Goal: Information Seeking & Learning: Find specific fact

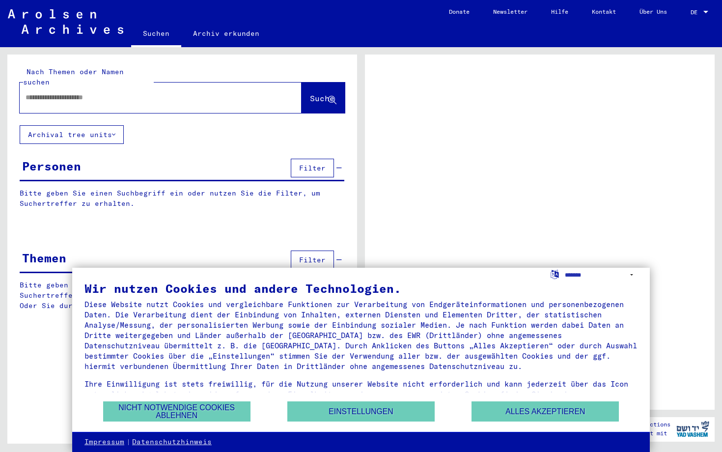
click at [180, 94] on div at bounding box center [149, 97] width 258 height 22
click at [175, 92] on input "text" at bounding box center [152, 97] width 252 height 10
type input "*****"
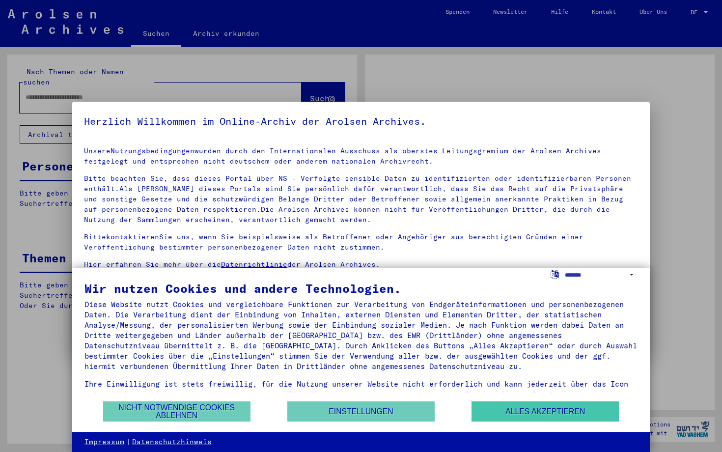
click at [565, 412] on button "Alles akzeptieren" at bounding box center [544, 411] width 147 height 20
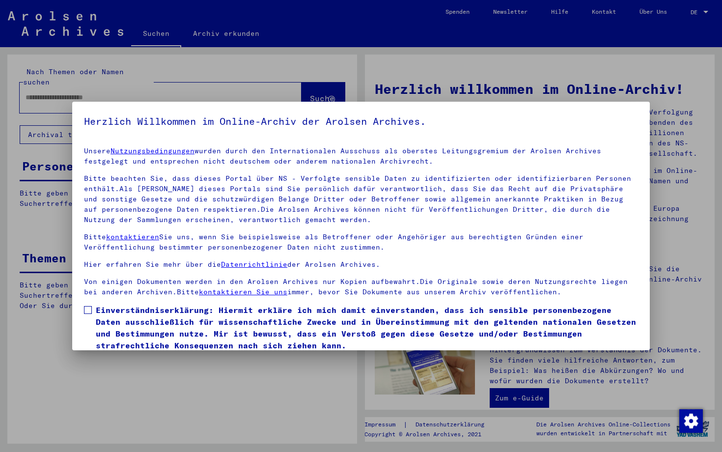
click at [85, 310] on span at bounding box center [88, 310] width 8 height 8
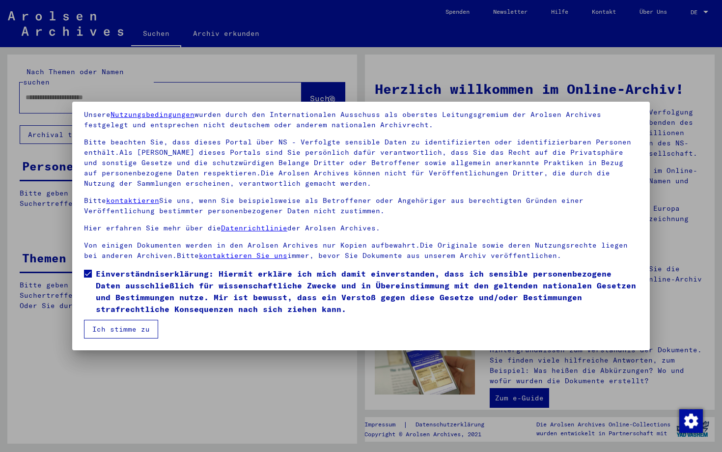
scroll to position [36, 0]
click at [121, 327] on button "Ich stimme zu" at bounding box center [121, 329] width 74 height 19
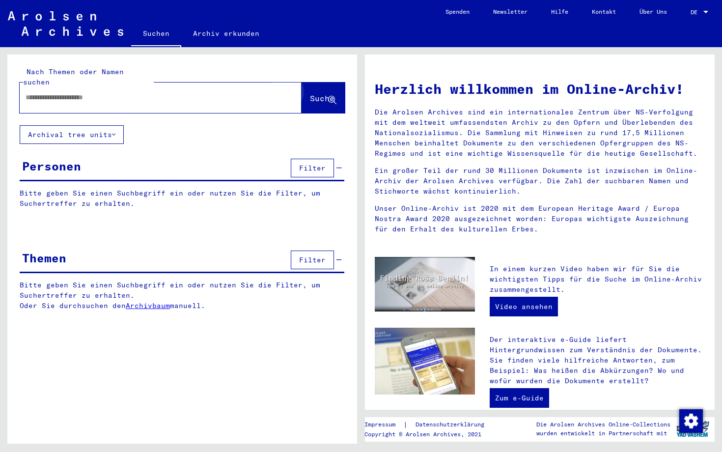
click at [321, 93] on span "Suche" at bounding box center [322, 98] width 25 height 10
click at [250, 86] on div at bounding box center [146, 97] width 252 height 22
click at [195, 86] on div at bounding box center [146, 97] width 252 height 22
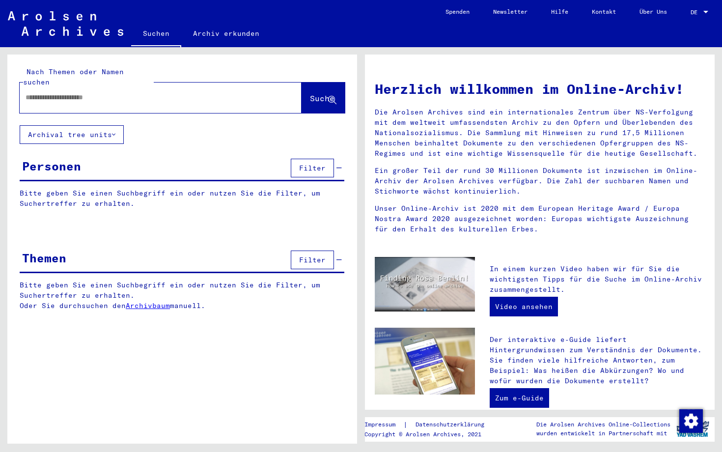
click at [189, 92] on input "text" at bounding box center [149, 97] width 246 height 10
click at [171, 92] on input "text" at bounding box center [149, 97] width 246 height 10
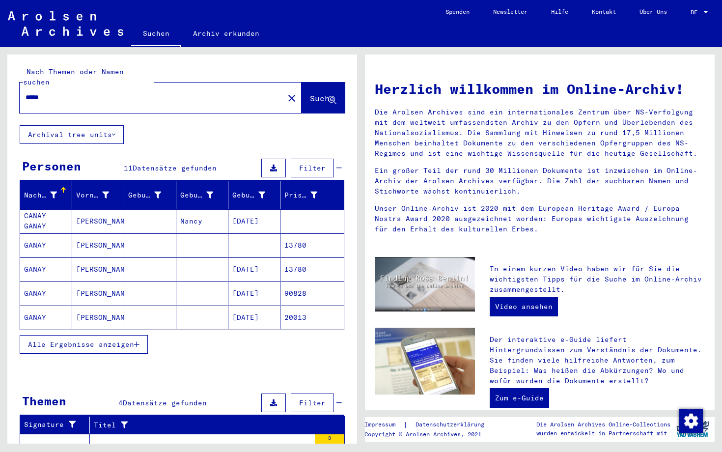
click at [212, 343] on div "Alle Ergebnisse anzeigen" at bounding box center [182, 344] width 324 height 28
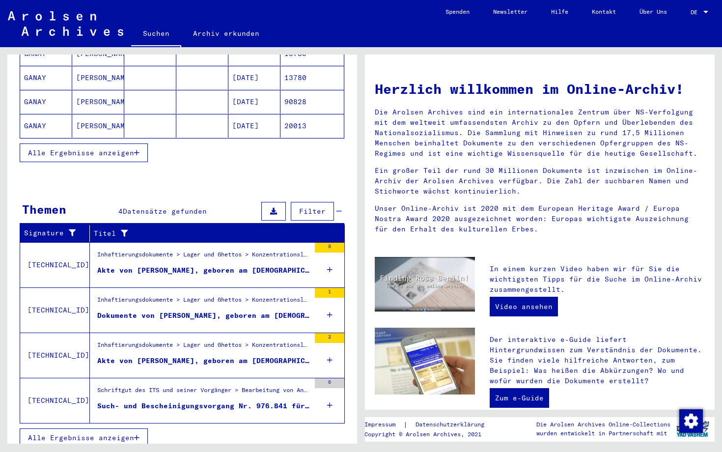
scroll to position [190, 0]
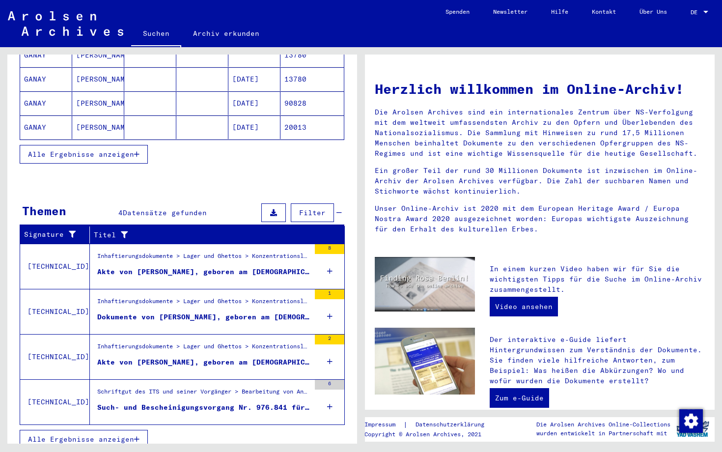
click at [124, 434] on span "Alle Ergebnisse anzeigen" at bounding box center [81, 438] width 106 height 9
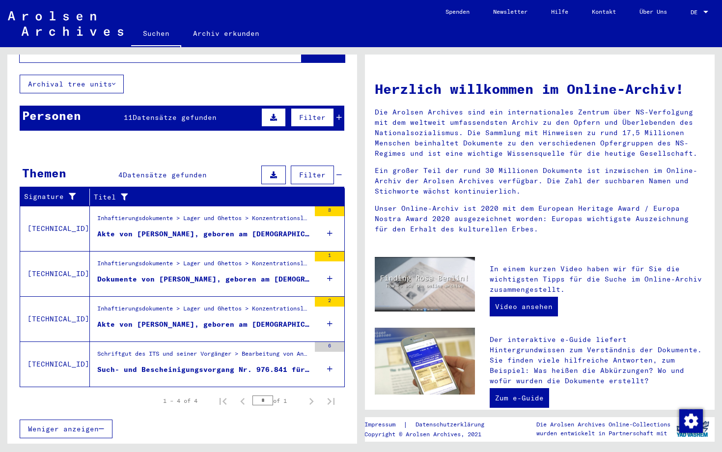
scroll to position [40, 0]
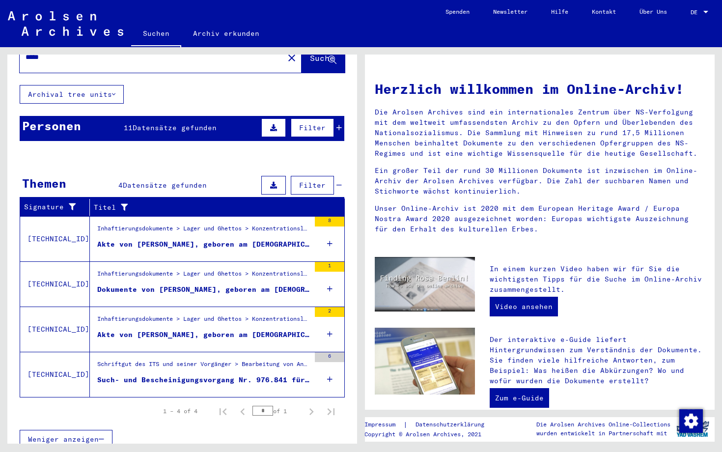
click at [196, 224] on div "Inhaftierungsdokumente > Lager und Ghettos > Konzentrationslager [GEOGRAPHIC_DA…" at bounding box center [203, 231] width 213 height 14
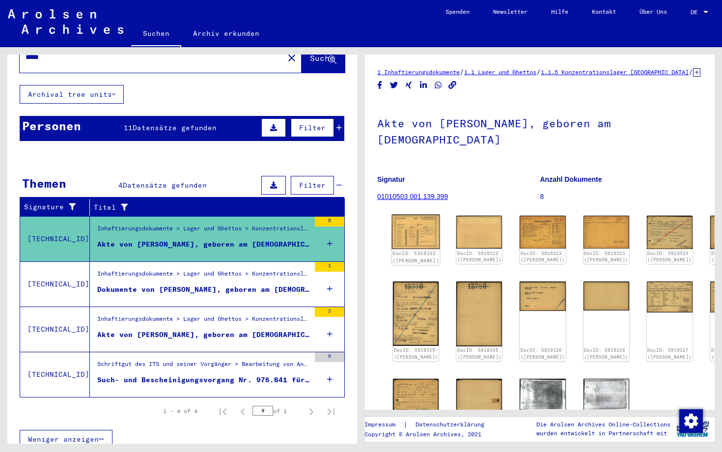
click at [415, 218] on img at bounding box center [416, 231] width 48 height 34
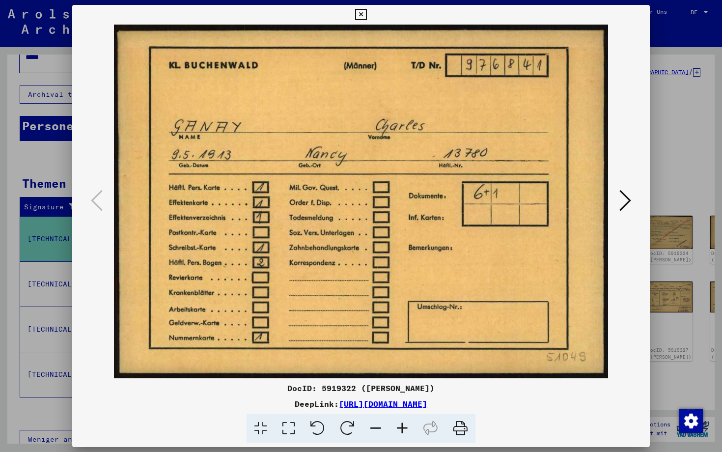
click at [619, 202] on icon at bounding box center [625, 200] width 12 height 24
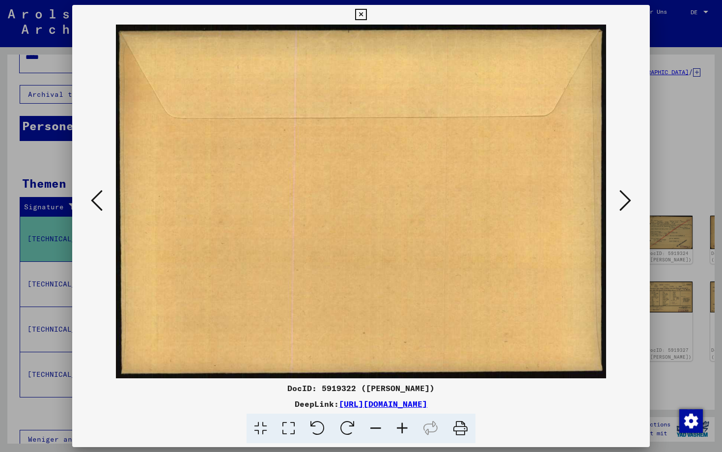
click at [619, 202] on icon at bounding box center [625, 200] width 12 height 24
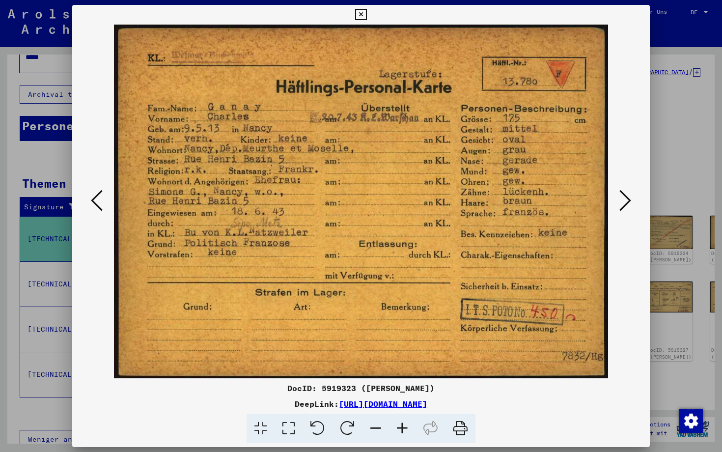
click at [619, 202] on icon at bounding box center [625, 200] width 12 height 24
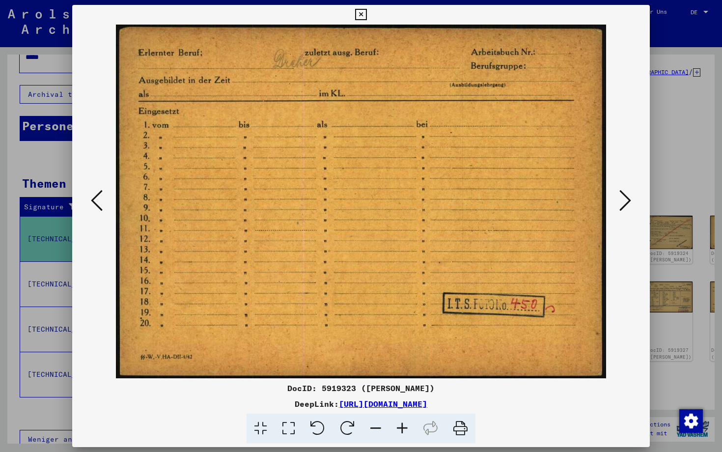
click at [619, 202] on icon at bounding box center [625, 200] width 12 height 24
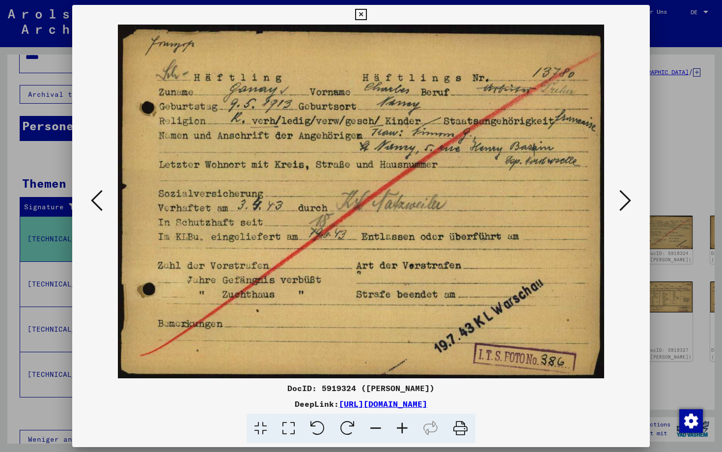
click at [619, 202] on icon at bounding box center [625, 200] width 12 height 24
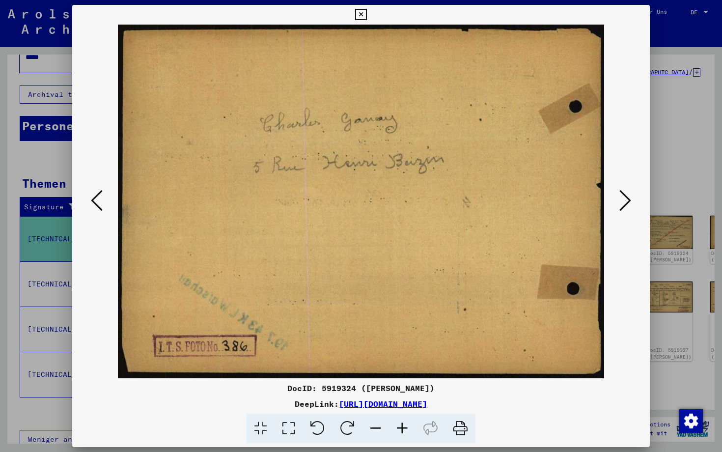
click at [619, 202] on icon at bounding box center [625, 200] width 12 height 24
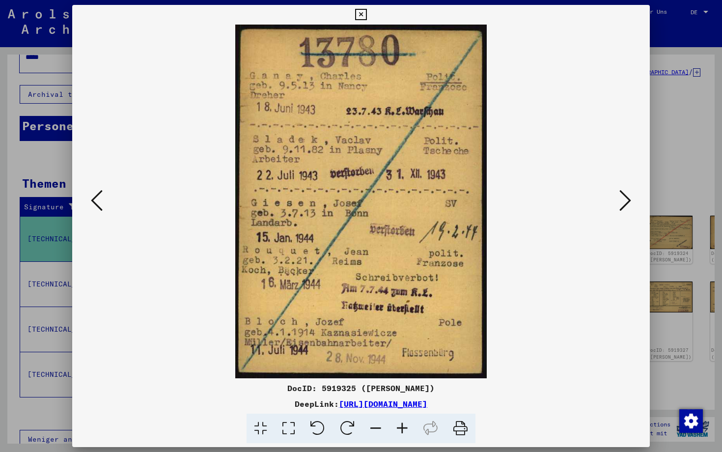
click at [619, 202] on icon at bounding box center [625, 200] width 12 height 24
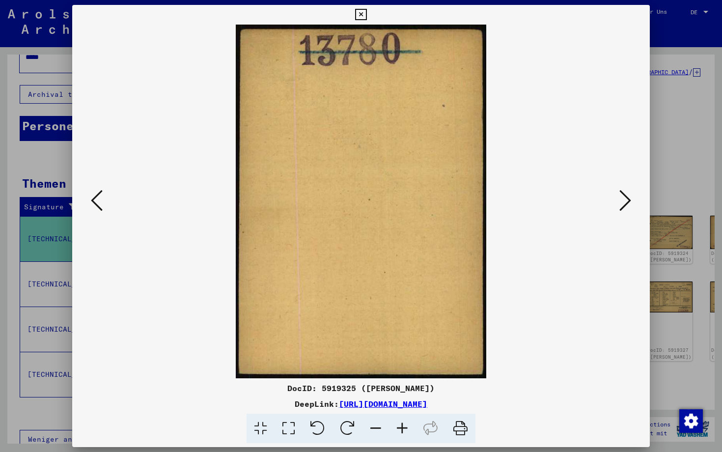
click at [619, 201] on icon at bounding box center [625, 200] width 12 height 24
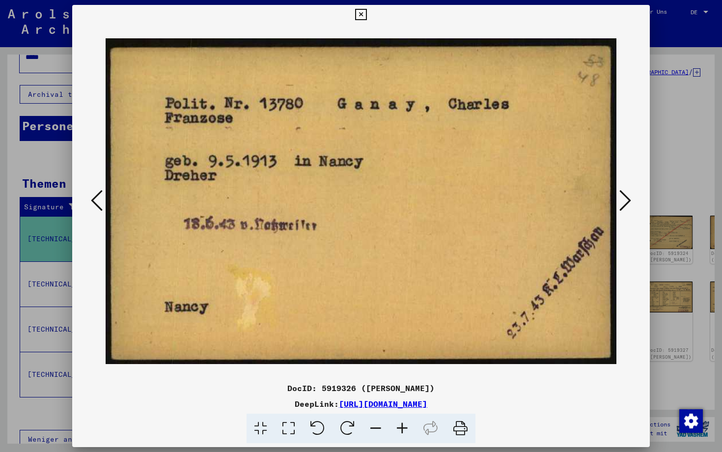
click at [619, 201] on icon at bounding box center [625, 200] width 12 height 24
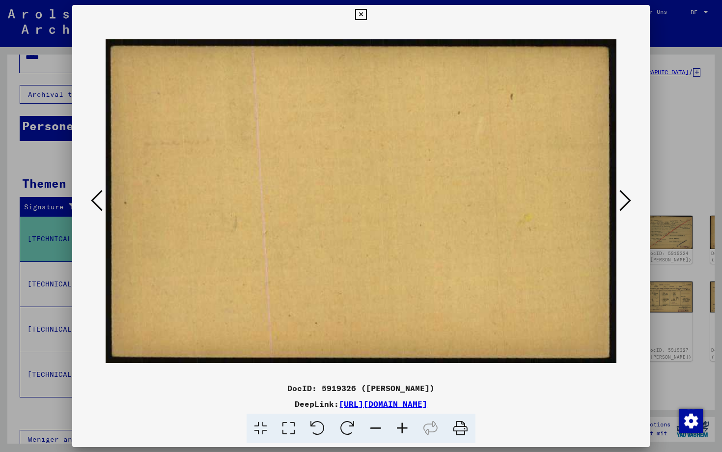
click at [619, 201] on icon at bounding box center [625, 200] width 12 height 24
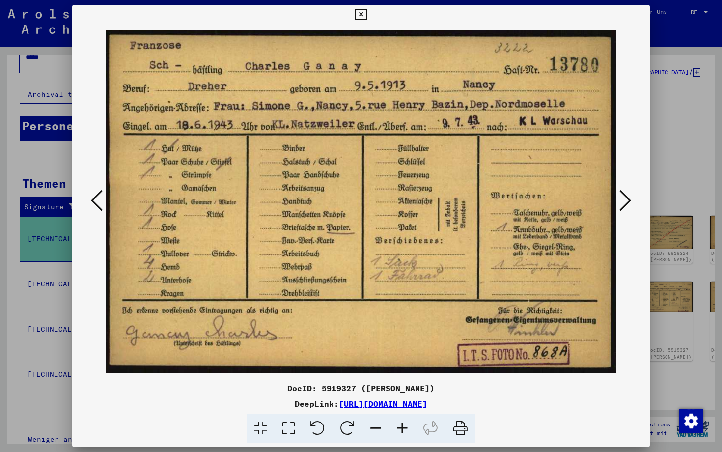
click at [619, 201] on icon at bounding box center [625, 200] width 12 height 24
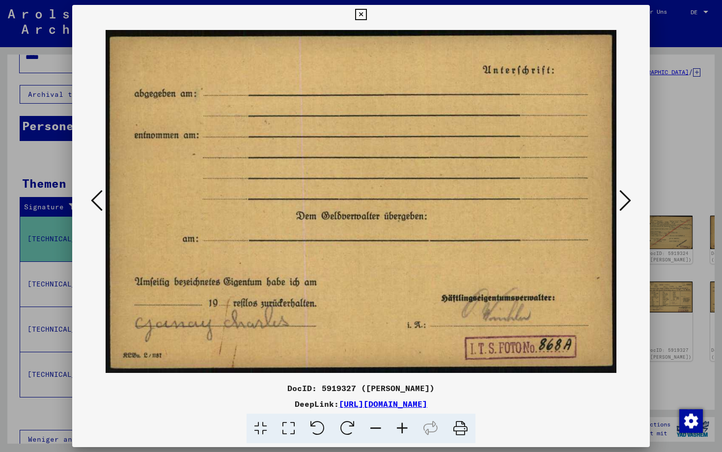
click at [619, 201] on icon at bounding box center [625, 200] width 12 height 24
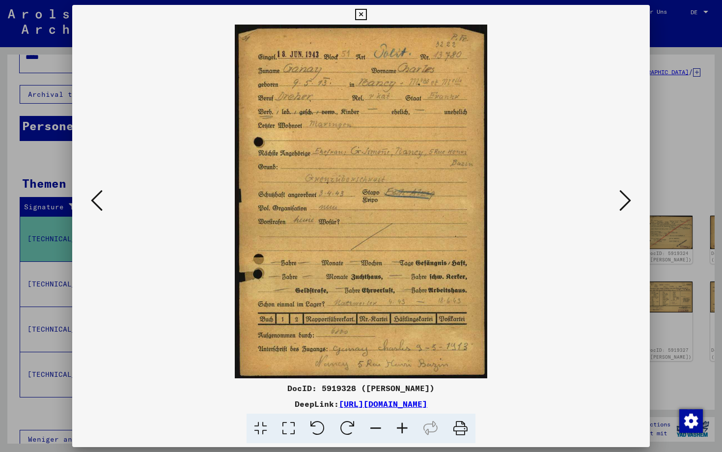
click at [619, 201] on icon at bounding box center [625, 200] width 12 height 24
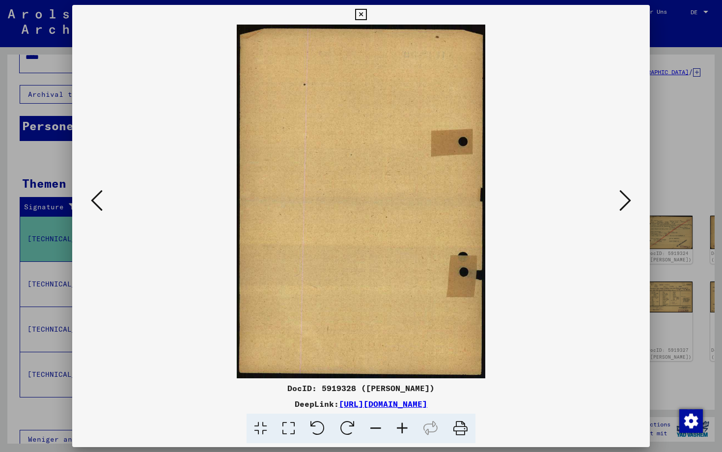
click at [619, 201] on icon at bounding box center [625, 200] width 12 height 24
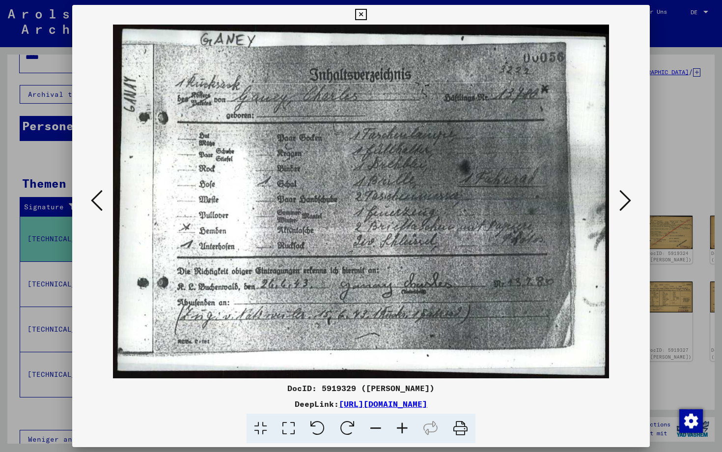
click at [619, 201] on icon at bounding box center [625, 200] width 12 height 24
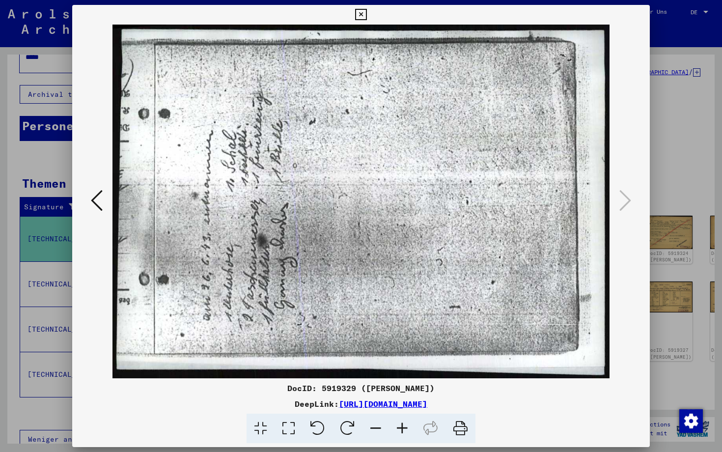
click at [366, 14] on icon at bounding box center [360, 15] width 11 height 12
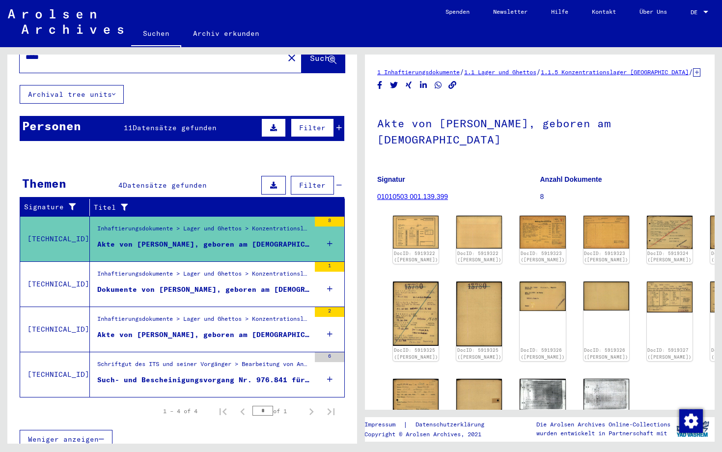
click at [150, 60] on div "***** close" at bounding box center [161, 57] width 282 height 30
click at [220, 93] on div "Nach Themen oder Namen suchen ***** close Suche Archival tree units Personen 11…" at bounding box center [181, 237] width 349 height 447
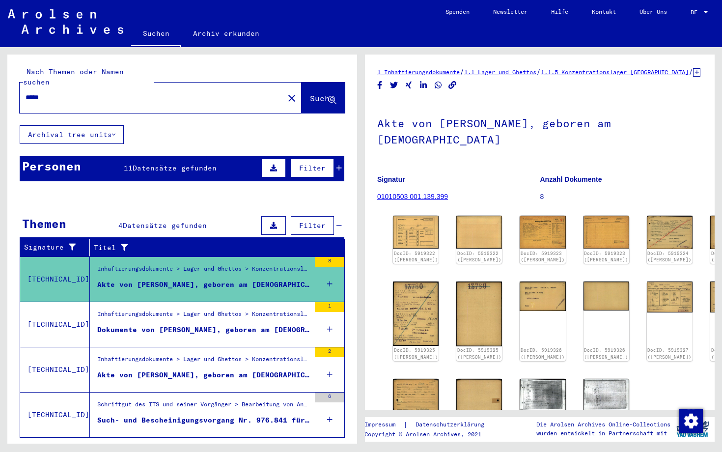
click at [107, 92] on input "*****" at bounding box center [152, 97] width 252 height 10
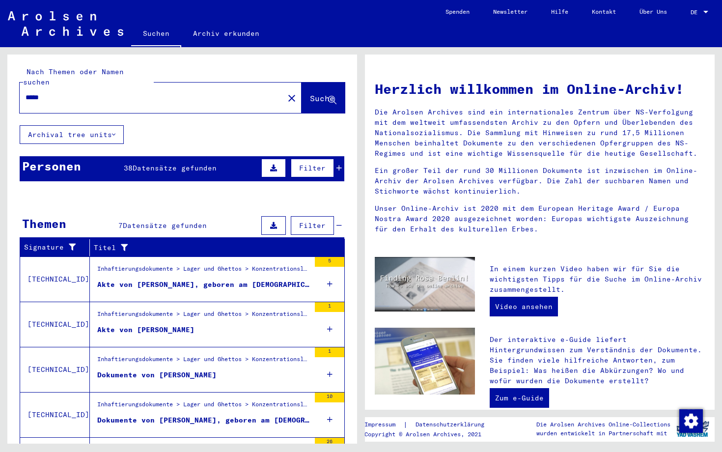
click at [20, 209] on mat-cell "HOFFMANN" at bounding box center [46, 221] width 52 height 24
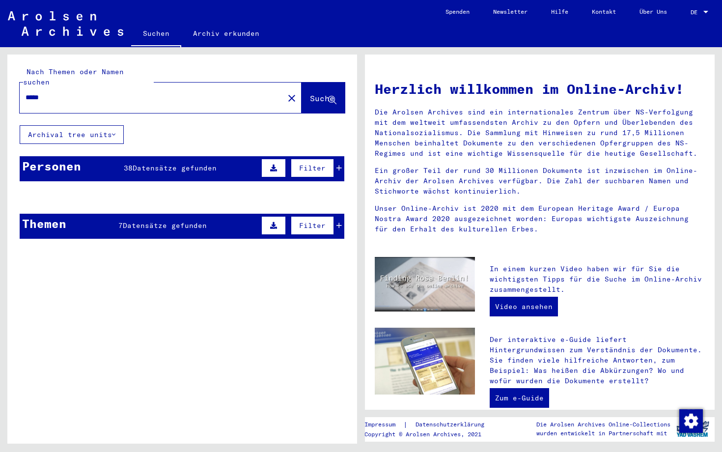
click at [208, 212] on mat-cell "Lössnitz" at bounding box center [202, 221] width 52 height 24
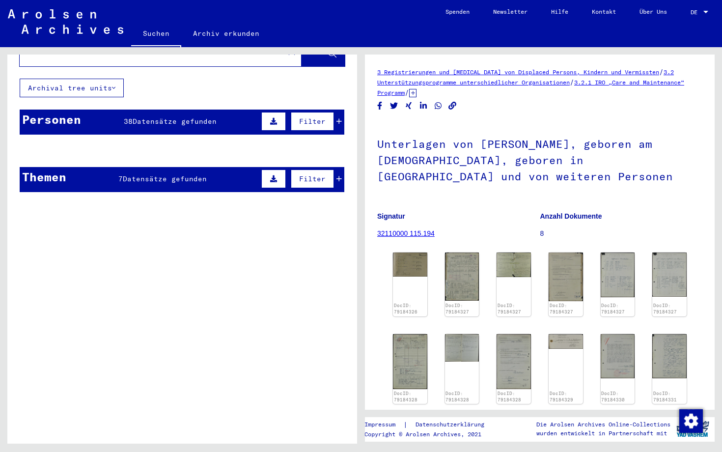
scroll to position [49, 0]
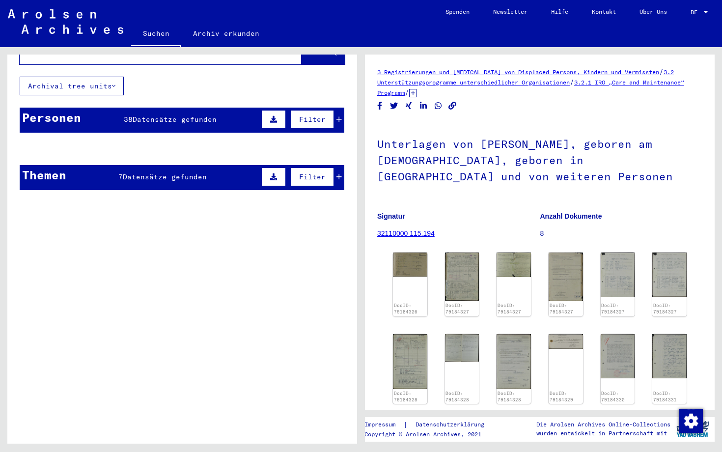
click at [339, 167] on mat-cell at bounding box center [311, 173] width 63 height 24
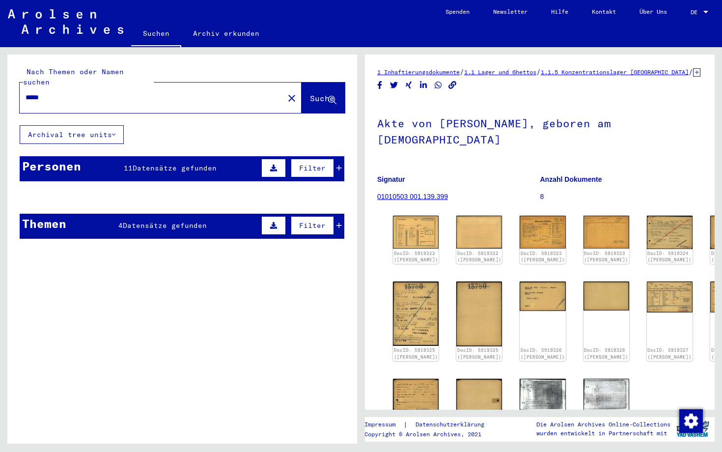
click at [136, 163] on span "Datensätze gefunden" at bounding box center [175, 167] width 84 height 9
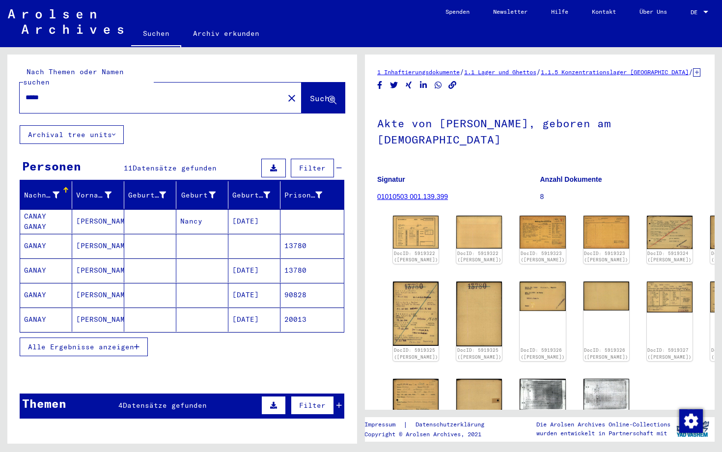
click at [88, 92] on input "*****" at bounding box center [152, 97] width 252 height 10
type input "*****"
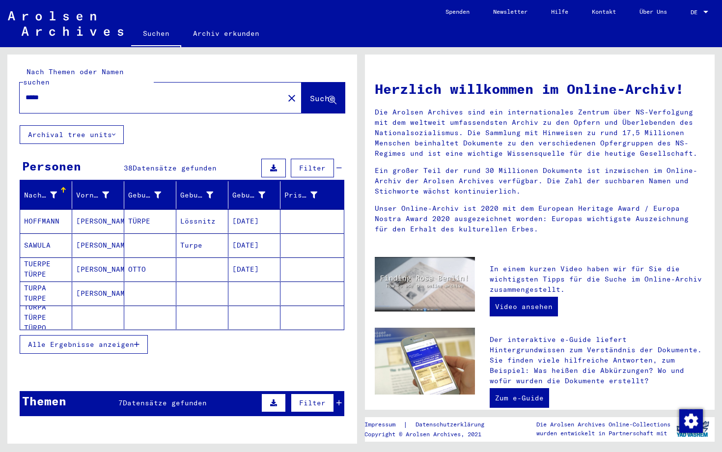
click at [113, 340] on span "Alle Ergebnisse anzeigen" at bounding box center [81, 344] width 106 height 9
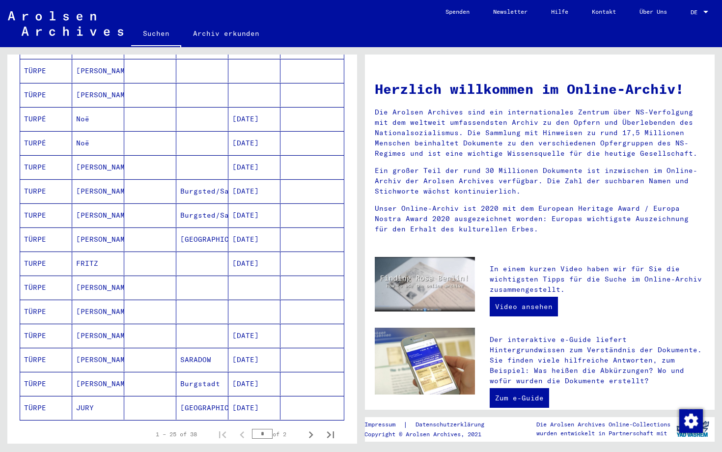
scroll to position [412, 0]
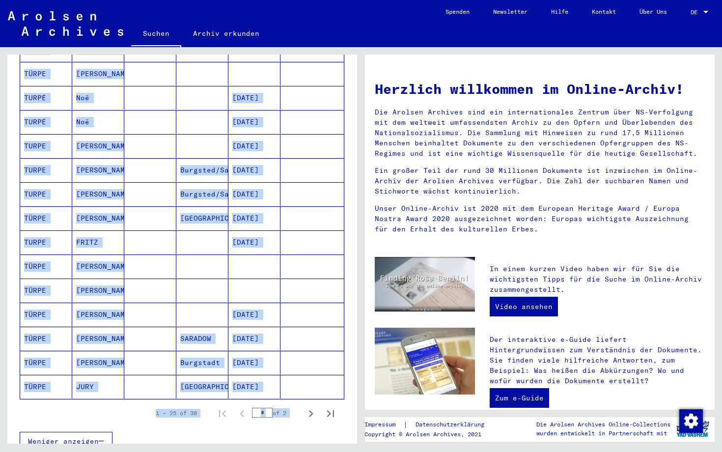
drag, startPoint x: 136, startPoint y: 291, endPoint x: 125, endPoint y: 419, distance: 128.7
click at [124, 419] on div "Nachname Vorname Geburtsname Geburt‏ Geburtsdatum Prisoner # HOFFMANN [PERSON_N…" at bounding box center [182, 112] width 326 height 686
click at [208, 428] on div "Weniger anzeigen" at bounding box center [182, 441] width 324 height 28
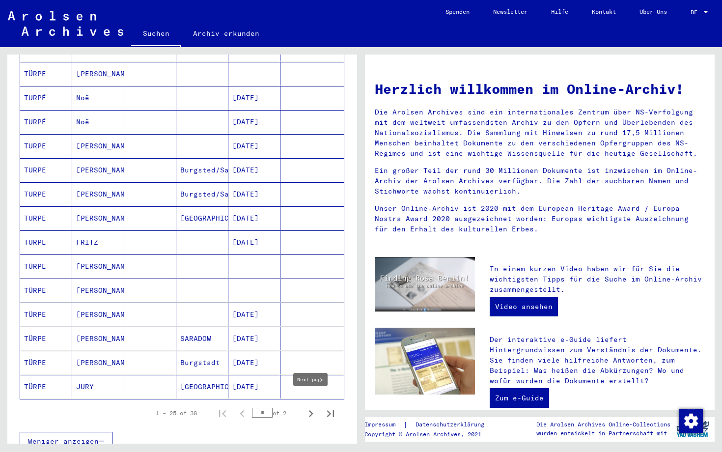
click at [308, 406] on icon "Next page" at bounding box center [311, 413] width 14 height 14
type input "*"
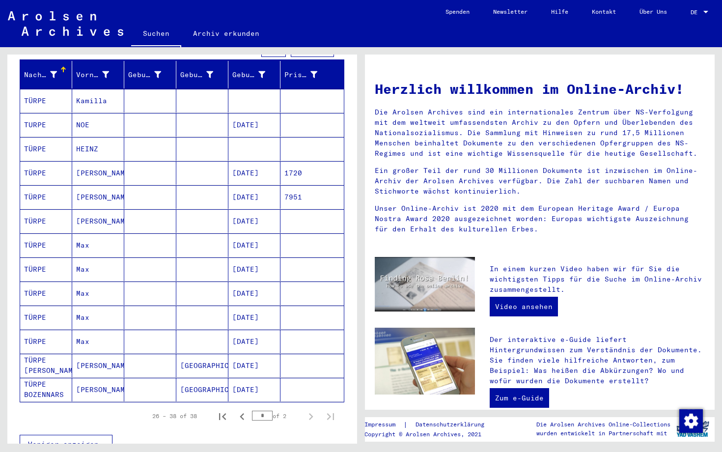
scroll to position [113, 0]
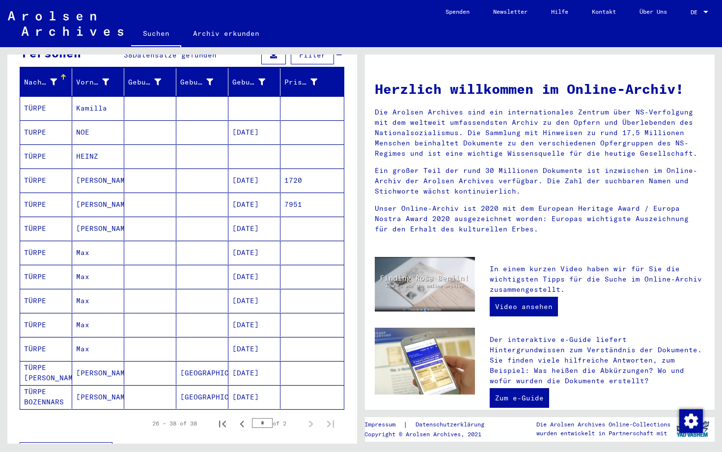
click at [87, 151] on mat-cell "HEINZ" at bounding box center [98, 156] width 52 height 24
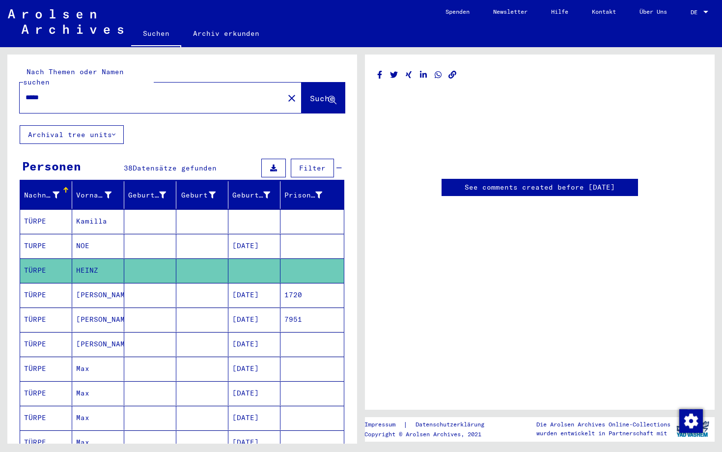
click at [74, 92] on input "*****" at bounding box center [152, 97] width 252 height 10
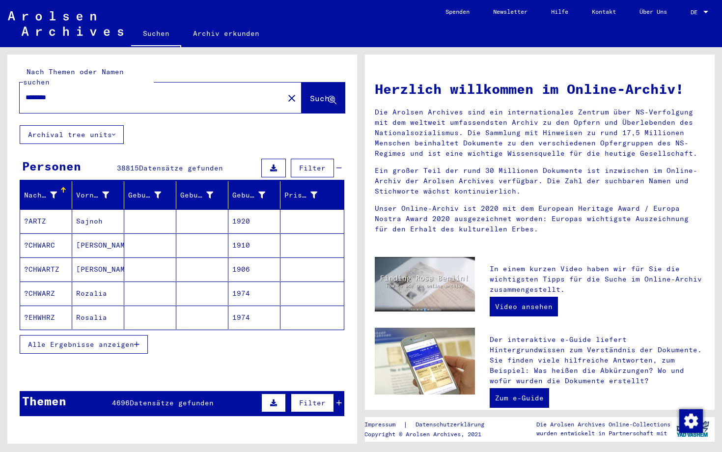
click at [82, 340] on span "Alle Ergebnisse anzeigen" at bounding box center [81, 344] width 106 height 9
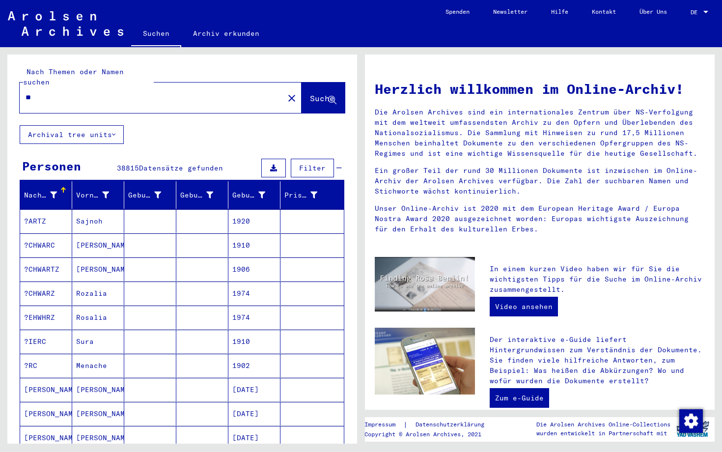
type input "*"
type input "*******"
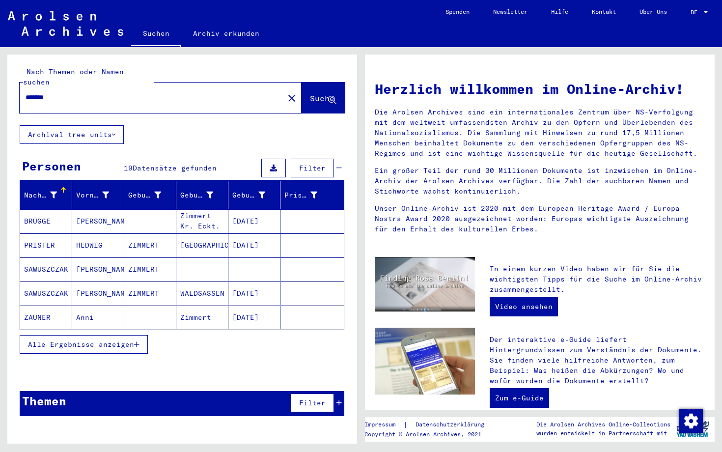
click at [109, 340] on span "Alle Ergebnisse anzeigen" at bounding box center [81, 344] width 106 height 9
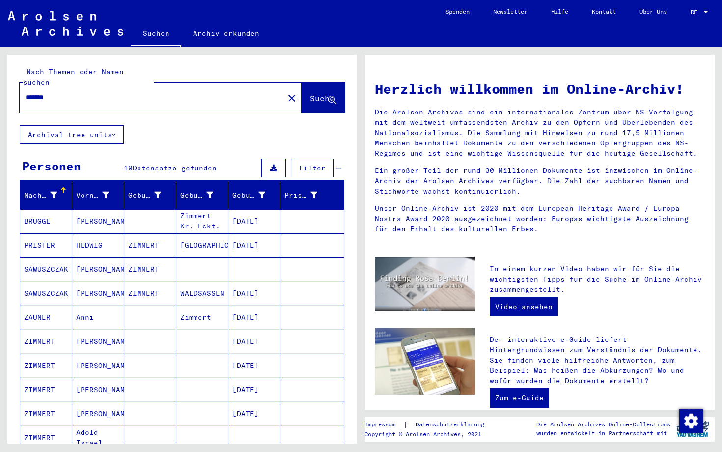
click at [348, 253] on div "Nachname Vorname Geburtsname Geburt‏ Geburtsdatum Prisoner # BRÜGGE [PERSON_NAM…" at bounding box center [181, 455] width 349 height 549
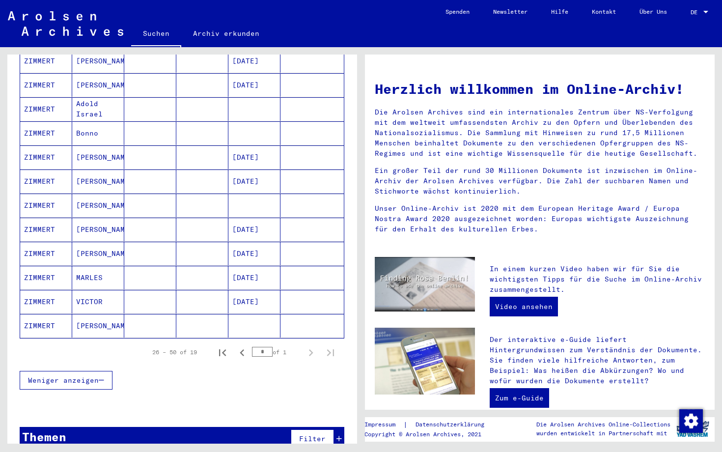
scroll to position [329, 0]
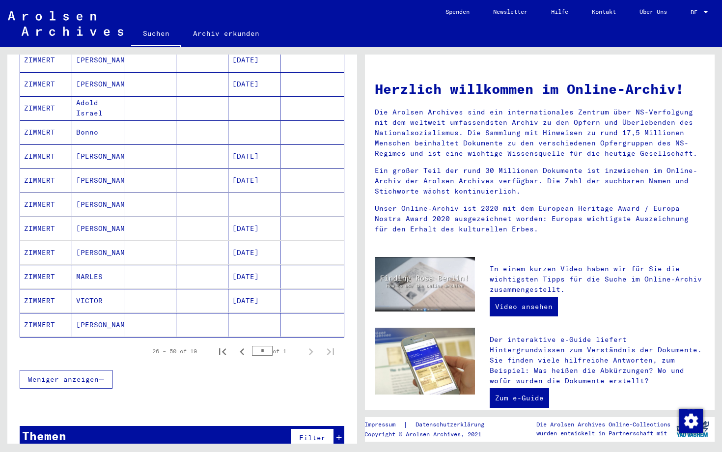
click at [106, 193] on mat-cell "[PERSON_NAME]" at bounding box center [98, 204] width 52 height 24
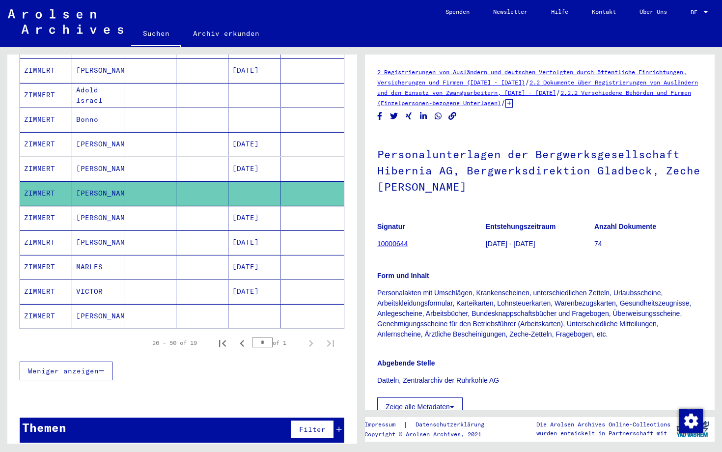
scroll to position [347, 0]
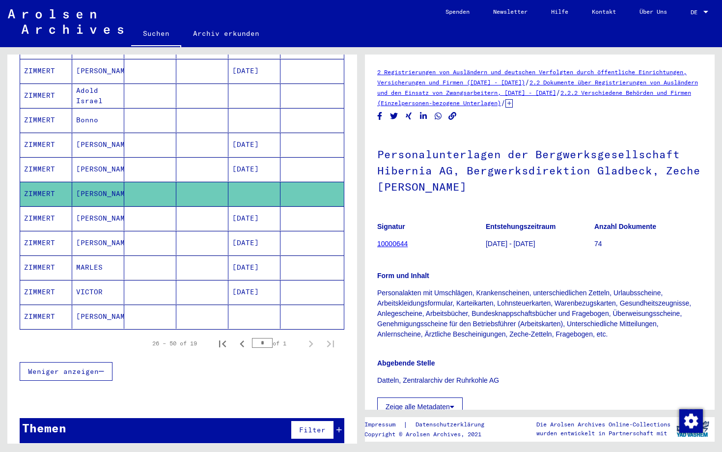
click at [98, 257] on mat-cell "MARLES" at bounding box center [98, 267] width 52 height 24
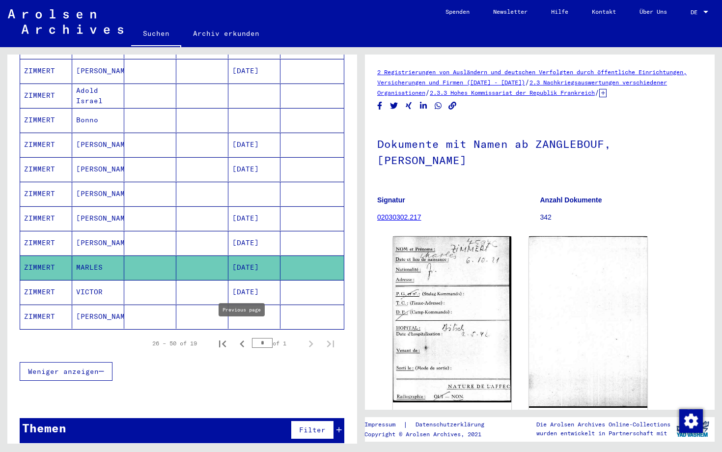
click at [244, 337] on icon "Previous page" at bounding box center [242, 344] width 14 height 14
type input "*"
click at [146, 393] on div at bounding box center [181, 399] width 349 height 12
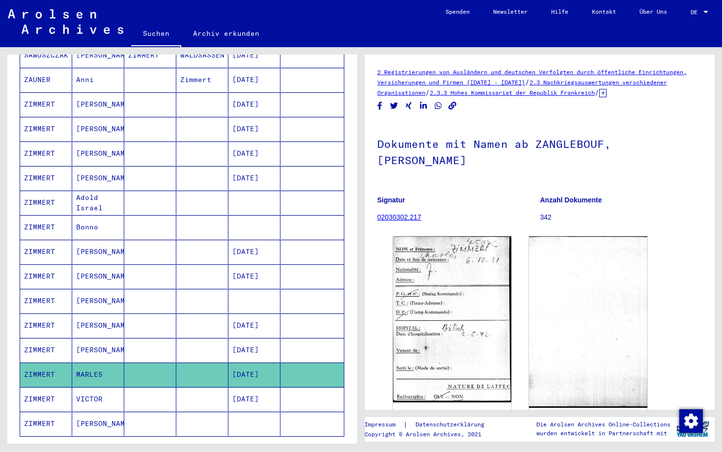
scroll to position [251, 0]
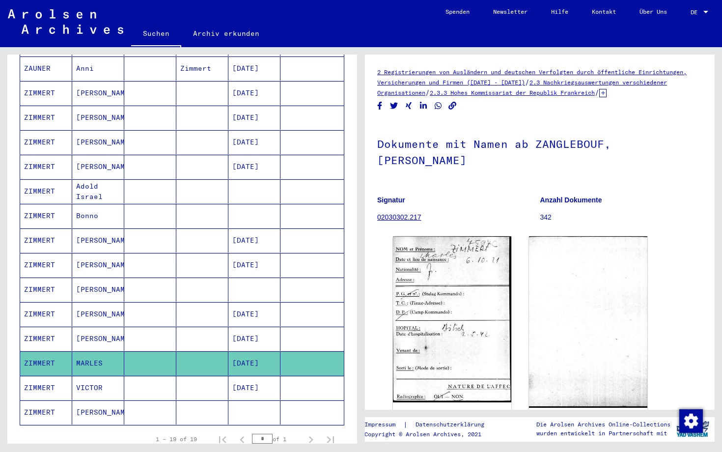
click at [81, 330] on mat-cell "[PERSON_NAME]" at bounding box center [98, 338] width 52 height 24
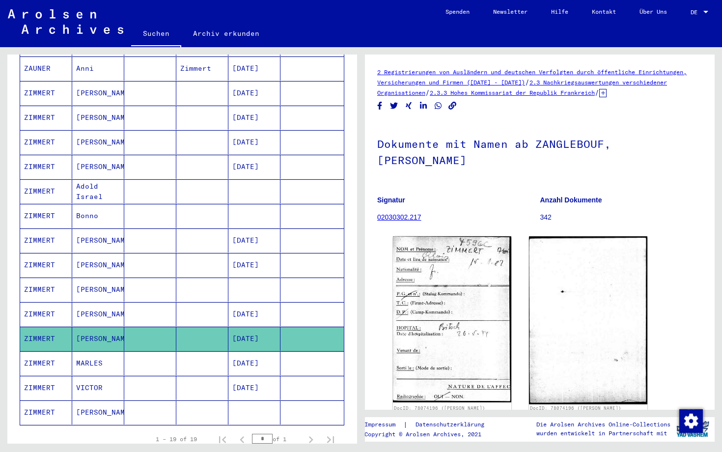
click at [90, 400] on mat-cell "[PERSON_NAME]" at bounding box center [98, 412] width 52 height 24
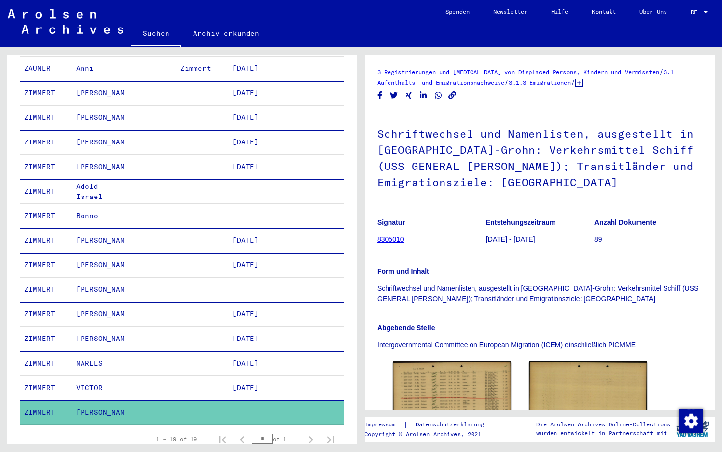
click at [87, 376] on mat-cell "VICTOR" at bounding box center [98, 387] width 52 height 24
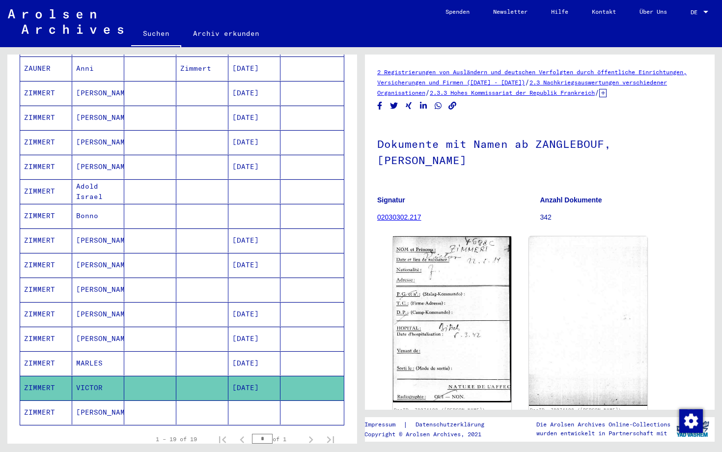
click at [97, 353] on mat-cell "MARLES" at bounding box center [98, 363] width 52 height 24
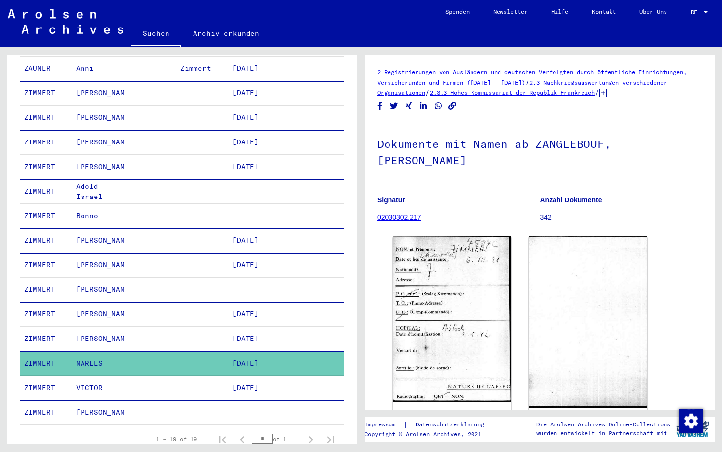
click at [93, 328] on mat-cell "[PERSON_NAME]" at bounding box center [98, 338] width 52 height 24
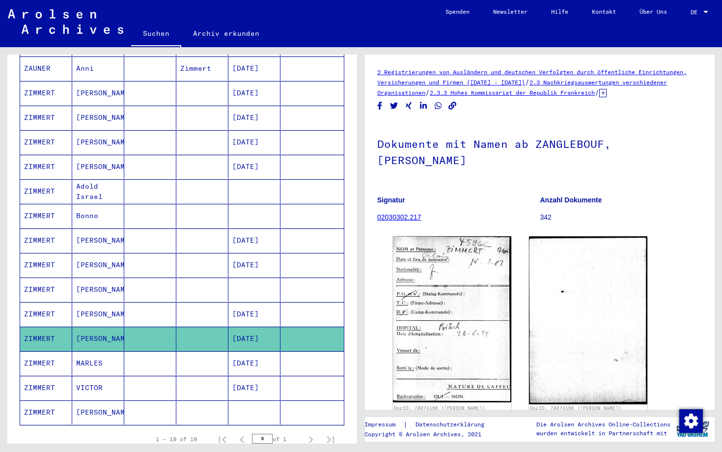
click at [100, 278] on mat-cell "[PERSON_NAME]" at bounding box center [98, 289] width 52 height 24
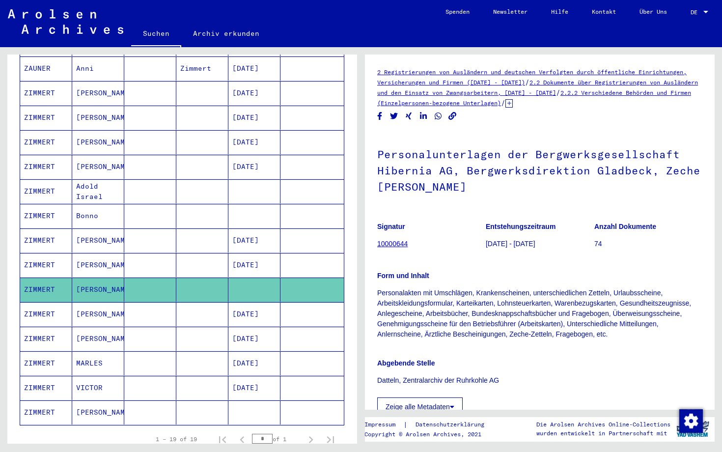
click at [96, 260] on mat-cell "[PERSON_NAME]" at bounding box center [98, 265] width 52 height 24
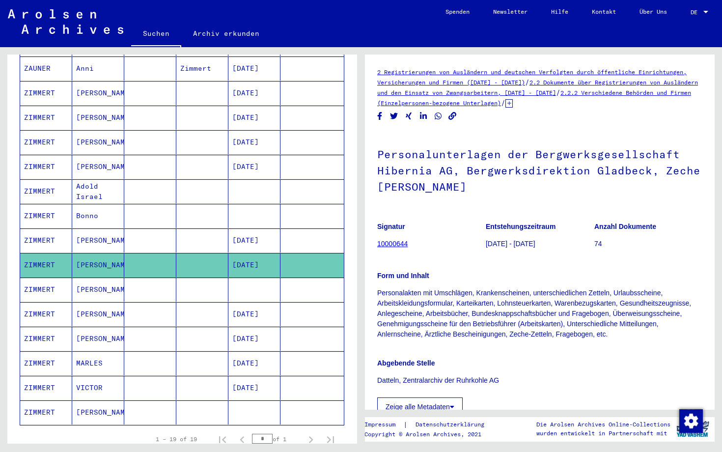
click at [97, 231] on mat-cell "[PERSON_NAME]" at bounding box center [98, 240] width 52 height 24
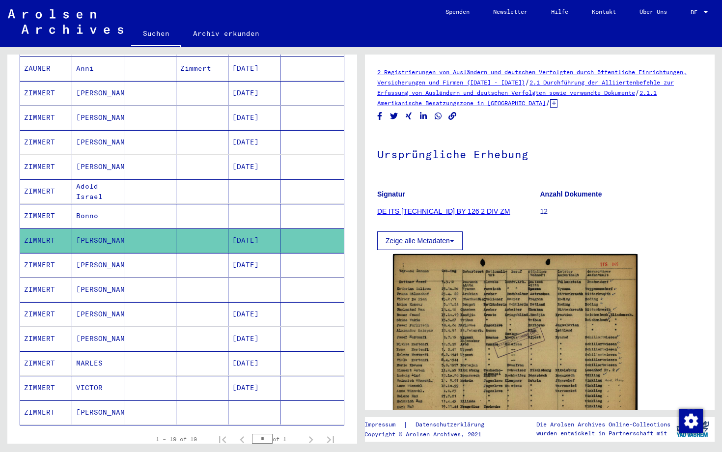
click at [95, 205] on mat-cell "Bonno" at bounding box center [98, 216] width 52 height 24
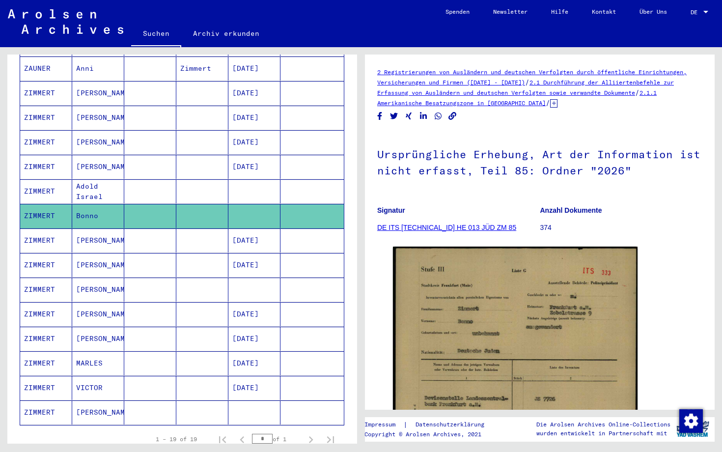
click at [94, 183] on mat-cell "Adold Israel" at bounding box center [98, 191] width 52 height 24
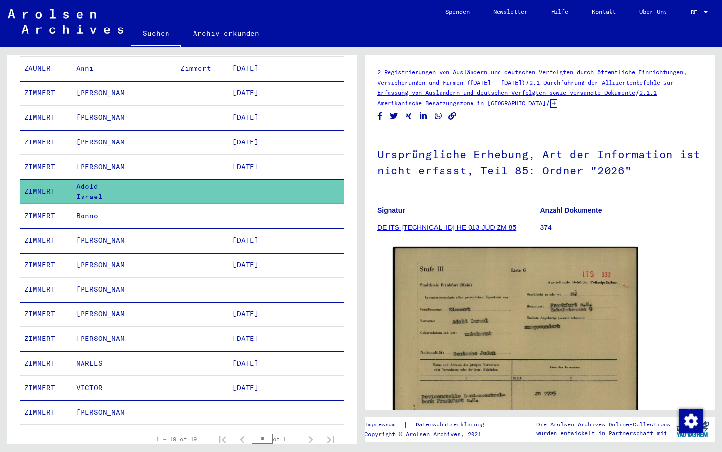
click at [93, 158] on mat-cell "[PERSON_NAME]" at bounding box center [98, 167] width 52 height 24
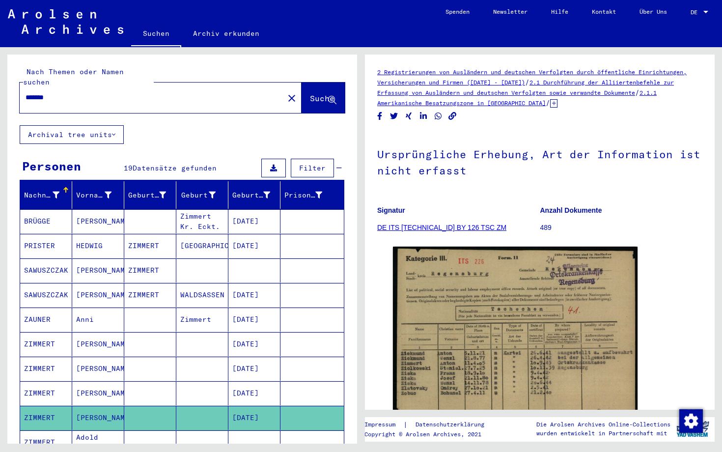
click at [90, 92] on input "*******" at bounding box center [152, 97] width 252 height 10
type input "*"
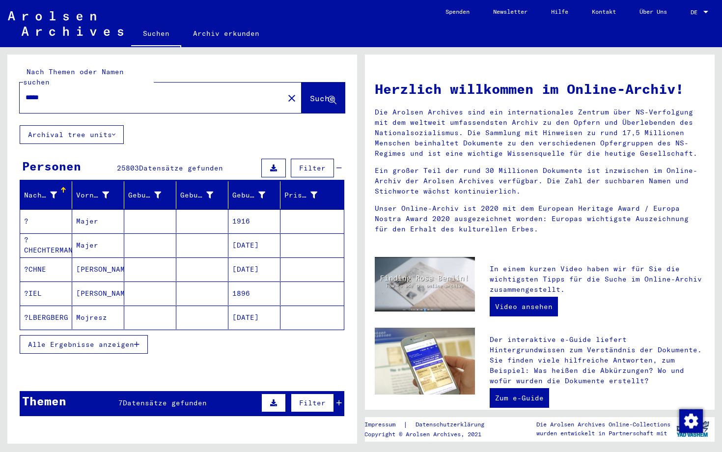
click at [114, 340] on span "Alle Ergebnisse anzeigen" at bounding box center [81, 344] width 106 height 9
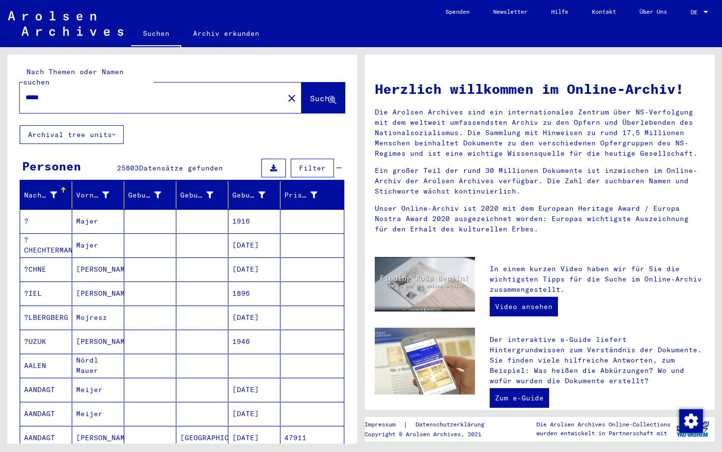
click at [26, 92] on input "*****" at bounding box center [149, 97] width 246 height 10
click at [52, 92] on input "******" at bounding box center [149, 97] width 246 height 10
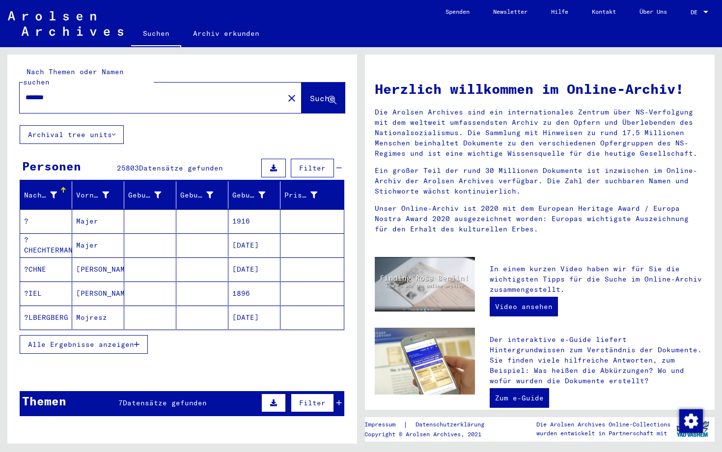
click at [52, 340] on span "Alle Ergebnisse anzeigen" at bounding box center [81, 344] width 106 height 9
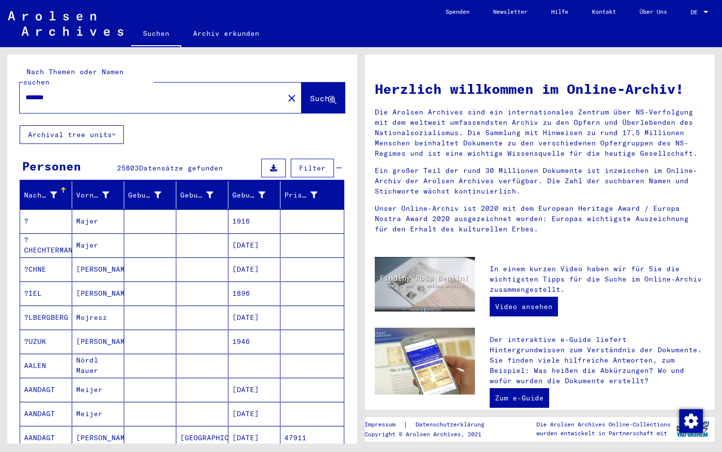
click at [84, 92] on input "*******" at bounding box center [149, 97] width 246 height 10
type input "*"
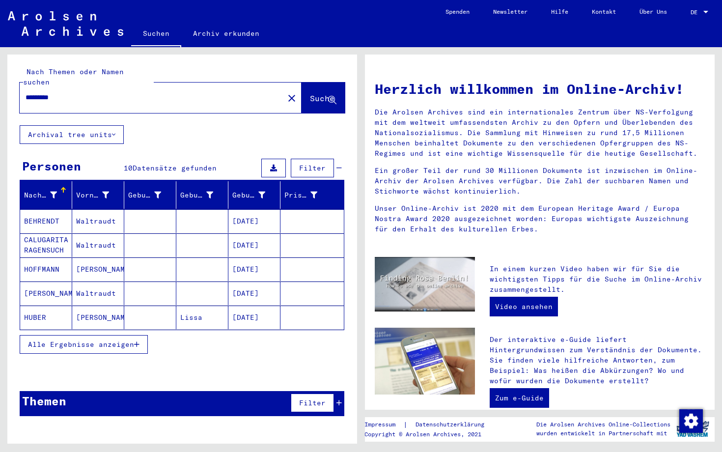
click at [134, 340] on span "Alle Ergebnisse anzeigen" at bounding box center [81, 344] width 106 height 9
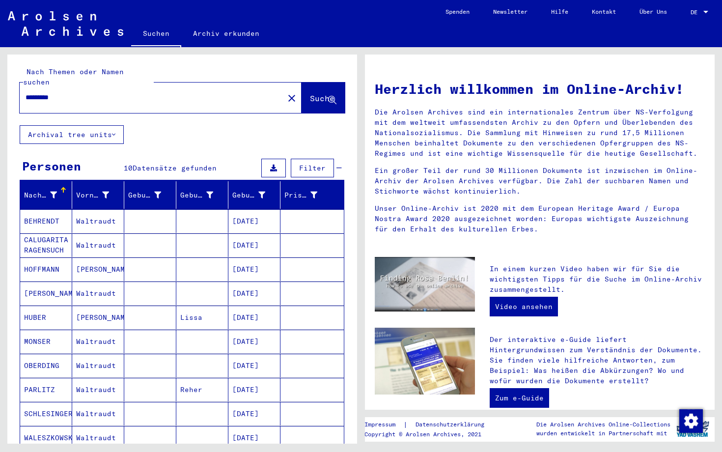
click at [5, 297] on div "Nach Themen oder Namen suchen ********* close Suche Archival tree units Persone…" at bounding box center [180, 245] width 361 height 396
click at [348, 300] on div "Nachname Vorname Geburtsname Geburt‏ Geburtsdatum Prisoner # [PERSON_NAME] [DAT…" at bounding box center [181, 347] width 349 height 333
drag, startPoint x: 76, startPoint y: 88, endPoint x: 18, endPoint y: 86, distance: 58.5
click at [17, 86] on div "Nach Themen oder Namen suchen ********* close Suche" at bounding box center [181, 89] width 349 height 71
type input "*"
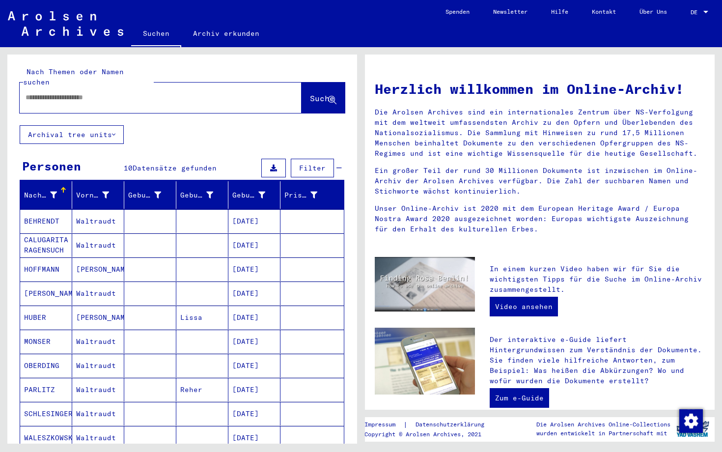
click at [125, 92] on input "text" at bounding box center [149, 97] width 246 height 10
type input "*"
type input "**********"
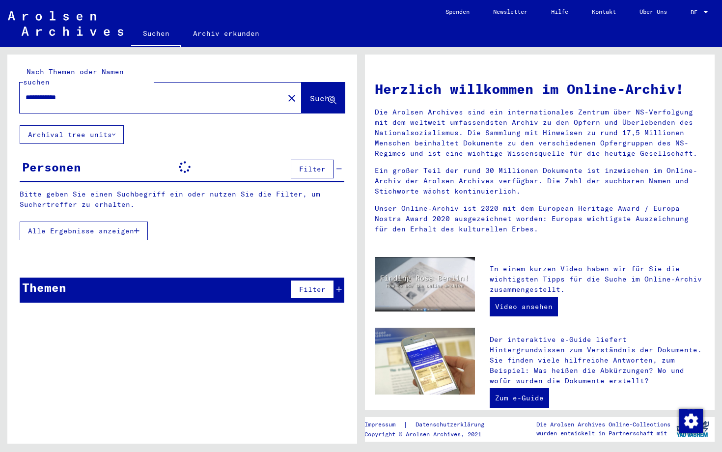
click at [116, 221] on button "Alle Ergebnisse anzeigen" at bounding box center [84, 230] width 128 height 19
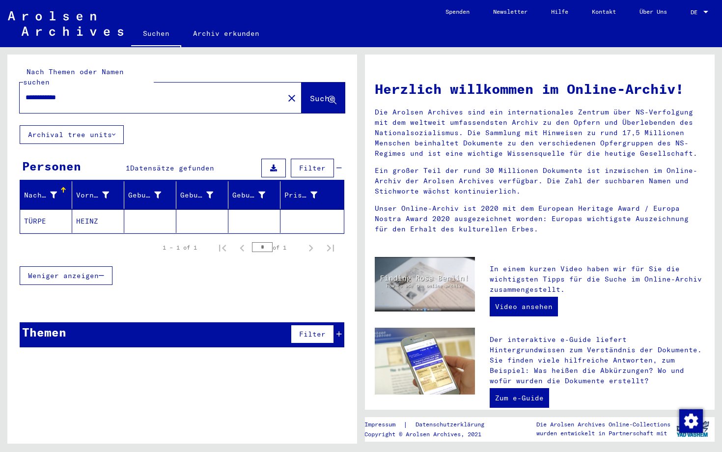
click at [104, 209] on mat-cell "HEINZ" at bounding box center [98, 221] width 52 height 24
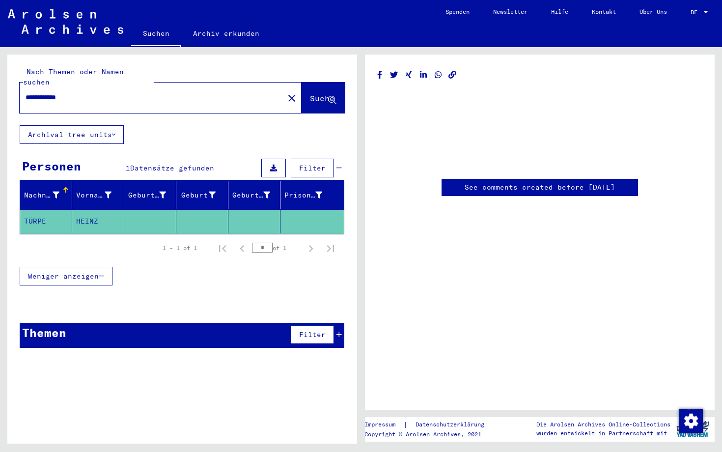
click at [369, 35] on div "Suchen Archiv erkunden" at bounding box center [282, 35] width 302 height 26
click at [69, 33] on img at bounding box center [65, 21] width 115 height 25
click at [68, 32] on img at bounding box center [65, 21] width 115 height 25
